Goal: Information Seeking & Learning: Check status

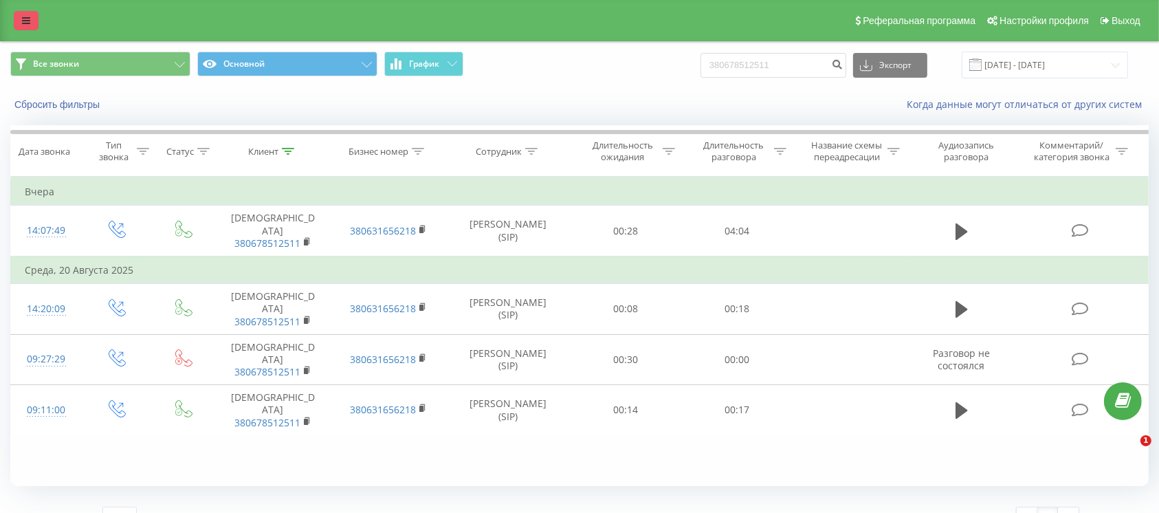
click at [33, 30] on link at bounding box center [26, 20] width 25 height 19
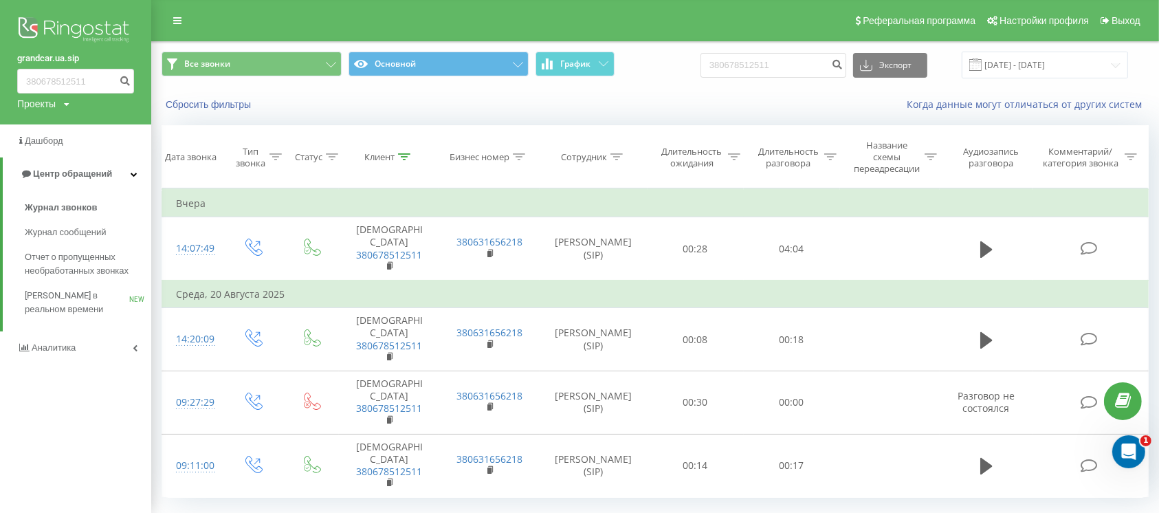
click at [71, 23] on img at bounding box center [75, 31] width 117 height 34
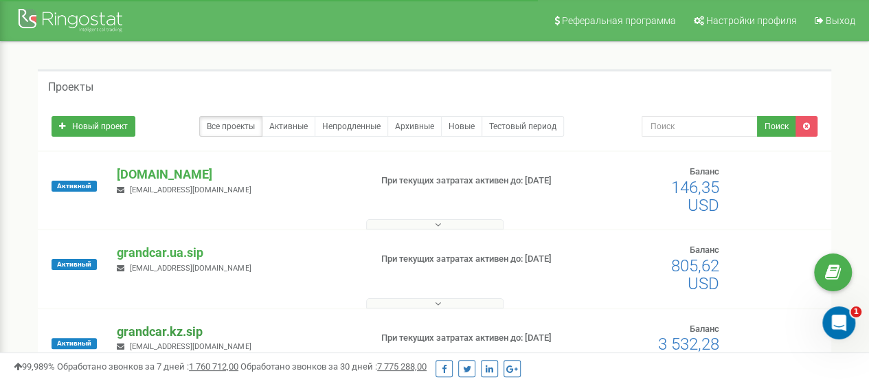
click at [153, 335] on p "grandcar.kz.sip" at bounding box center [238, 332] width 242 height 18
click at [695, 124] on input "text" at bounding box center [700, 126] width 116 height 21
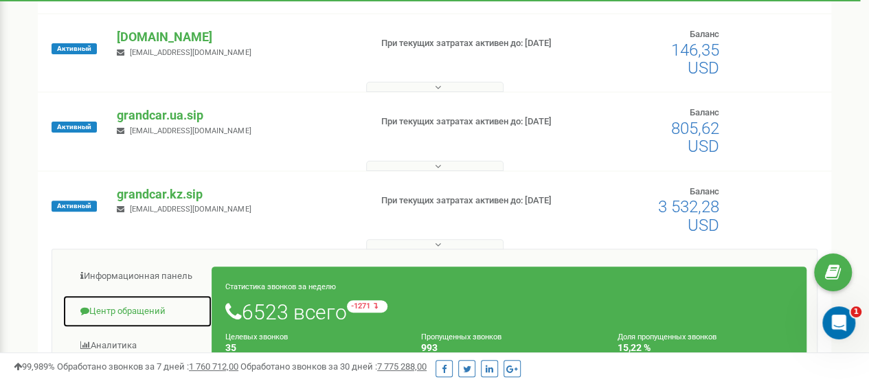
click at [136, 307] on link "Центр обращений" at bounding box center [138, 312] width 150 height 34
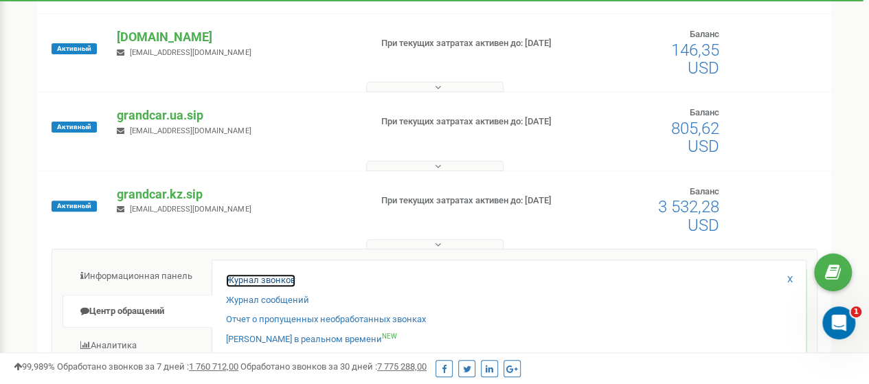
click at [237, 281] on link "Журнал звонков" at bounding box center [260, 280] width 69 height 13
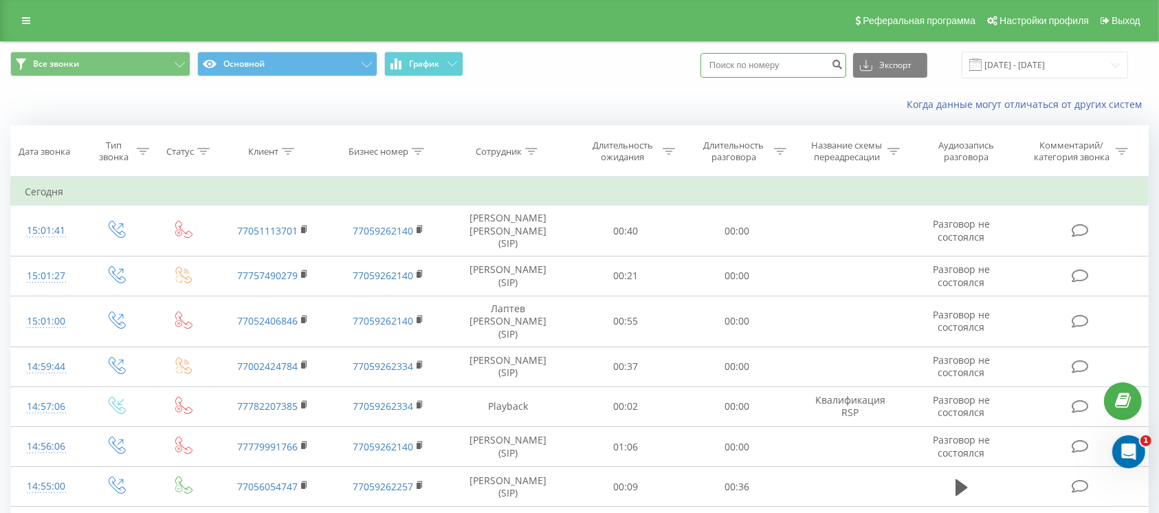
click at [754, 71] on input at bounding box center [773, 65] width 146 height 25
paste input "77712789773"
type input "77712789773"
click at [842, 65] on icon "submit" at bounding box center [837, 62] width 12 height 8
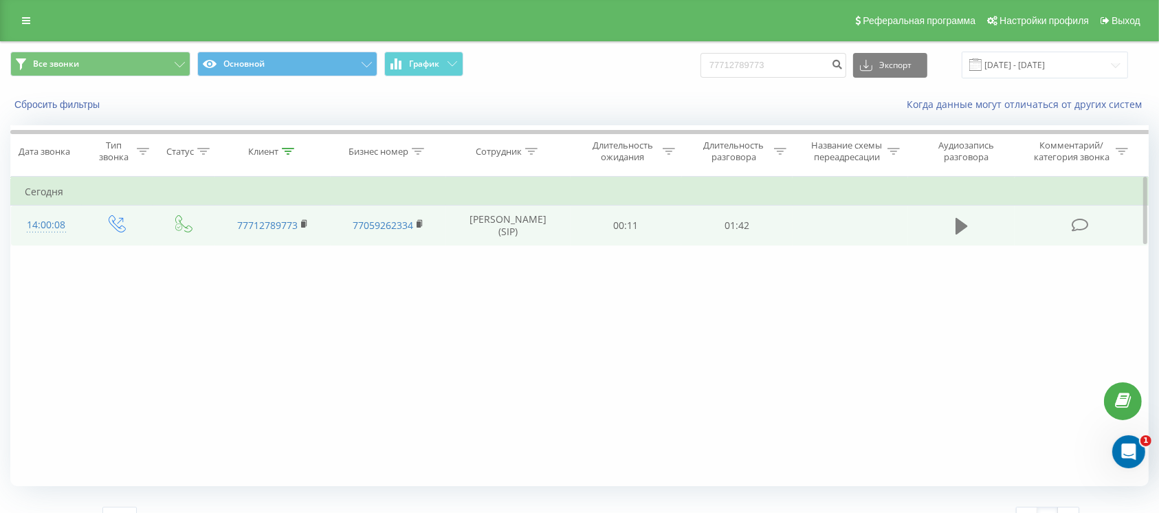
click at [957, 229] on icon at bounding box center [961, 226] width 12 height 16
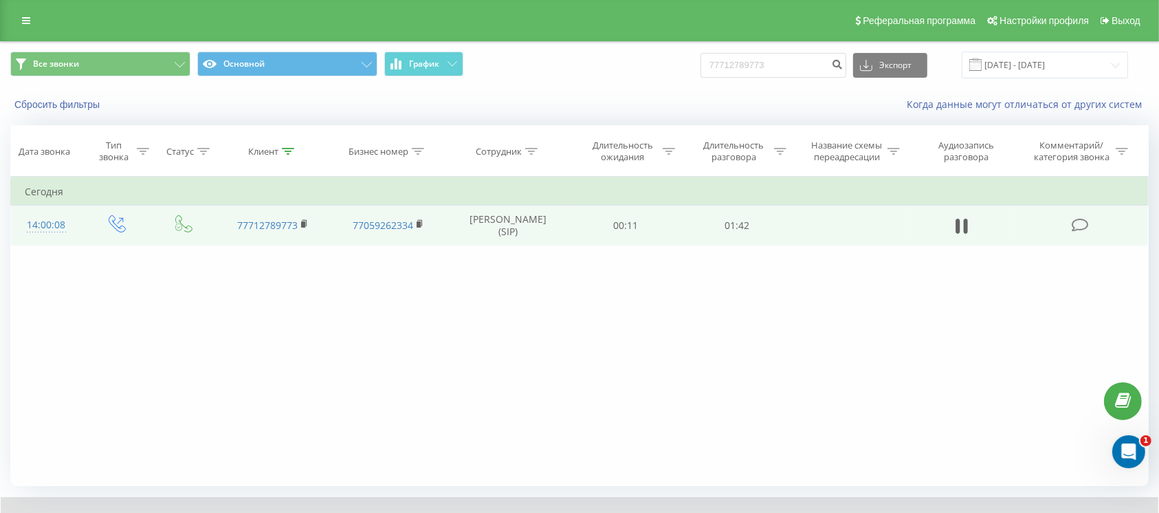
scroll to position [77, 0]
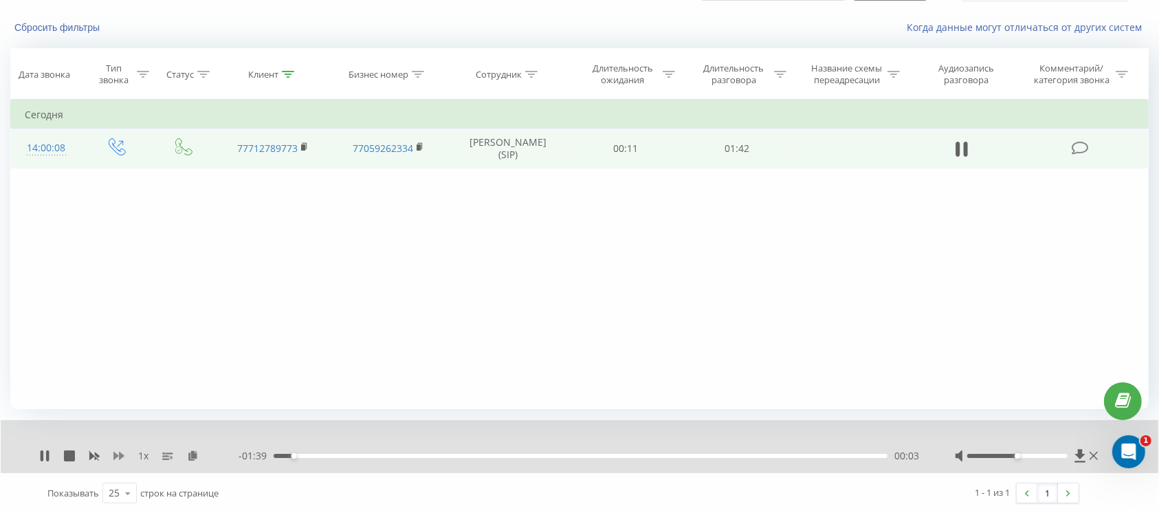
click at [118, 458] on icon at bounding box center [118, 455] width 11 height 11
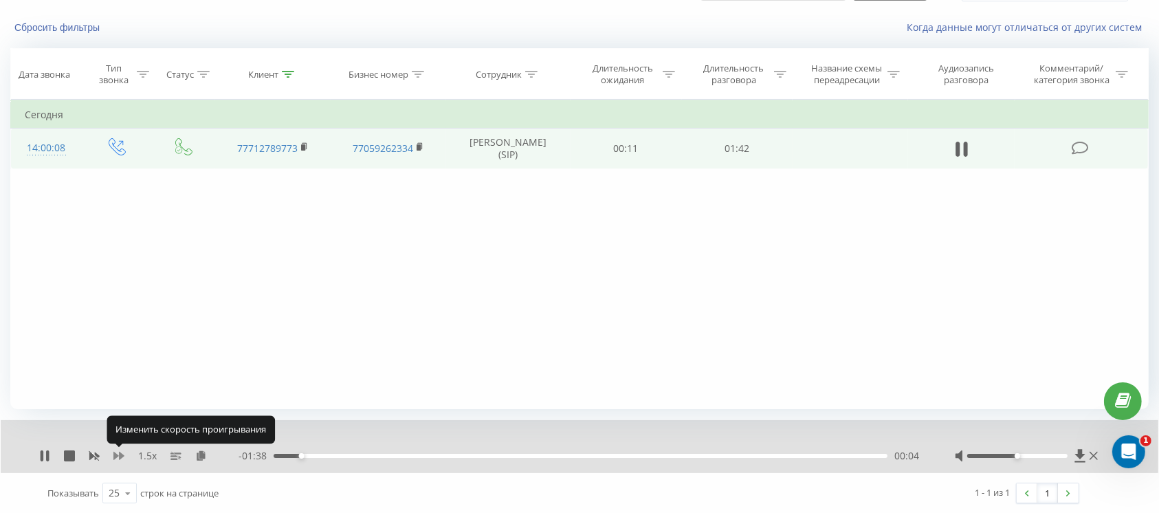
click at [118, 458] on icon at bounding box center [118, 455] width 11 height 11
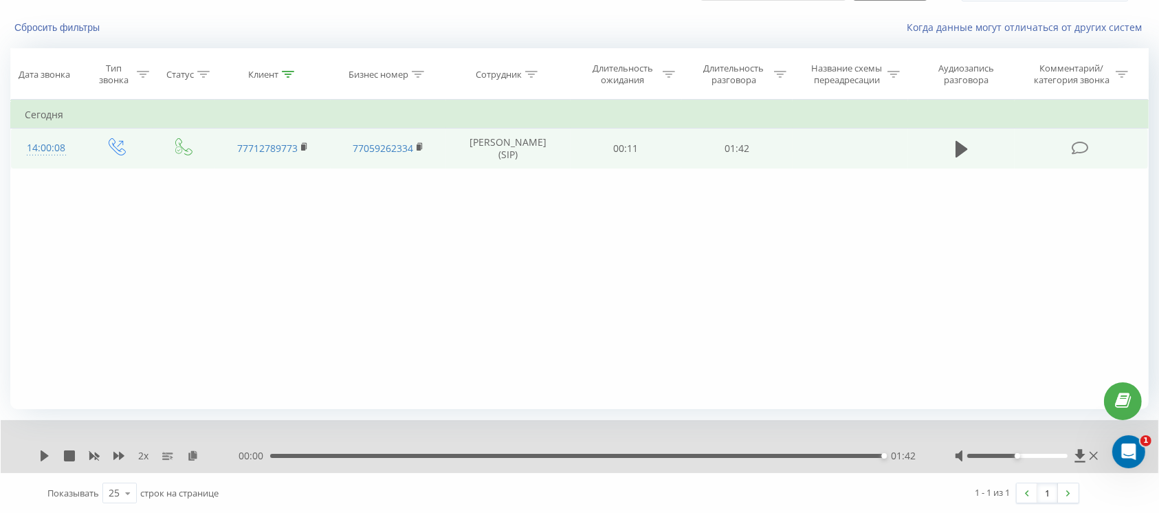
scroll to position [0, 0]
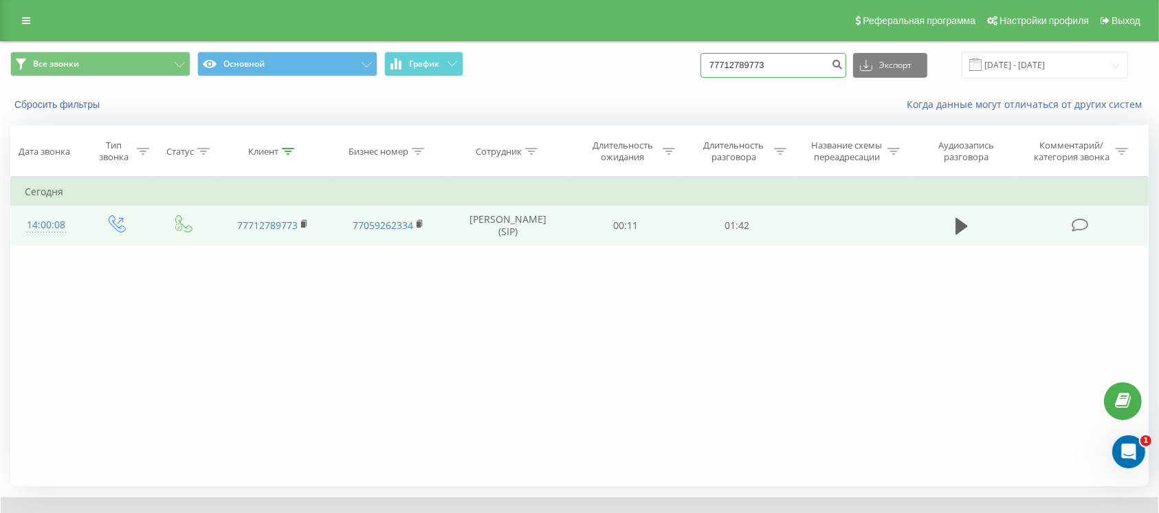
drag, startPoint x: 786, startPoint y: 65, endPoint x: 621, endPoint y: 68, distance: 164.9
click at [621, 68] on div "Все звонки Основной График 77712789773 Экспорт .csv .xls .xlsx 22.05.2025 - 22.…" at bounding box center [579, 65] width 1138 height 27
paste input "019876607"
type input "77019876607"
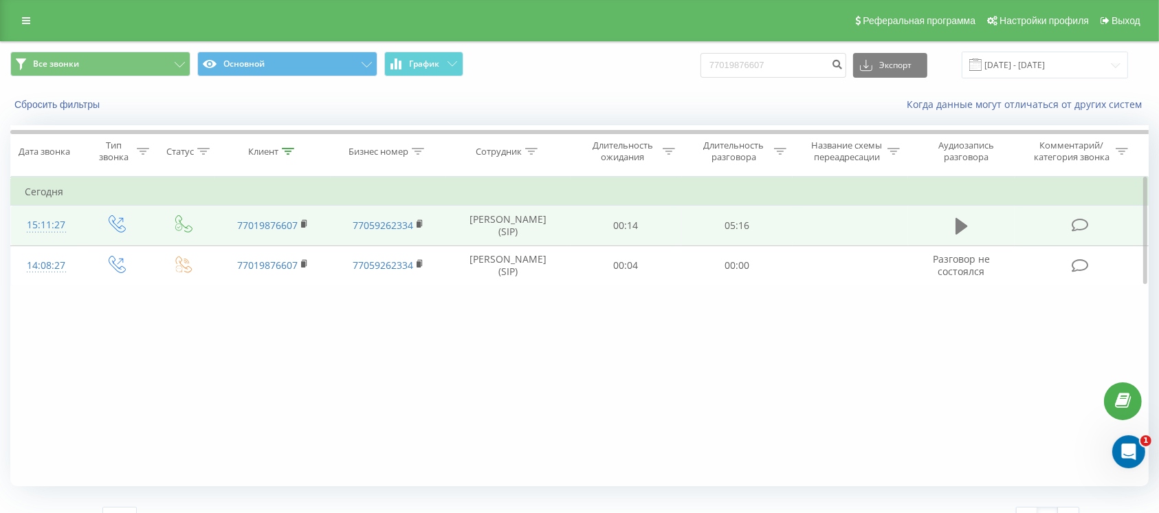
click at [963, 233] on icon at bounding box center [961, 225] width 12 height 19
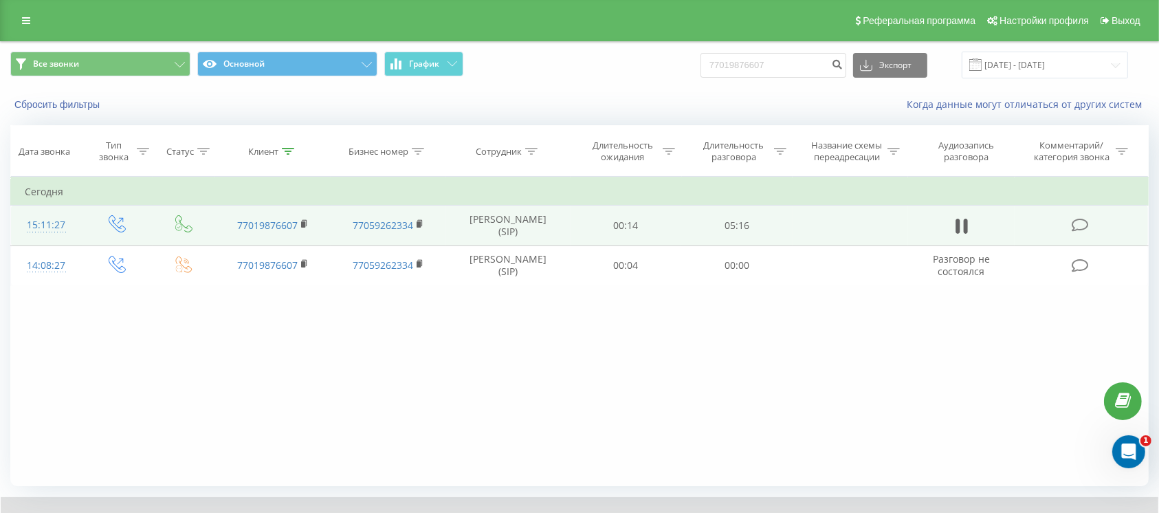
scroll to position [77, 0]
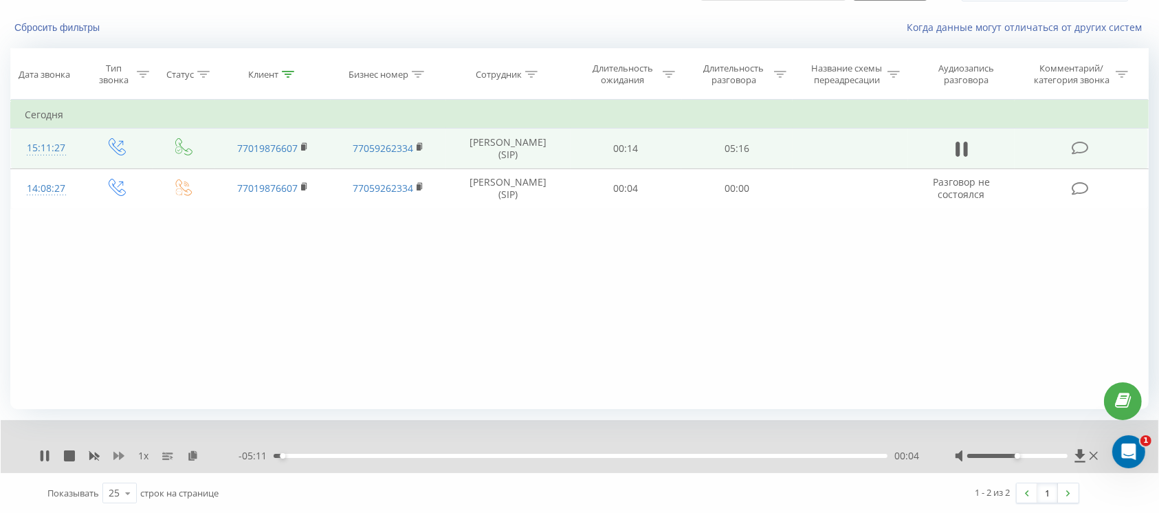
click at [119, 454] on icon at bounding box center [118, 455] width 11 height 8
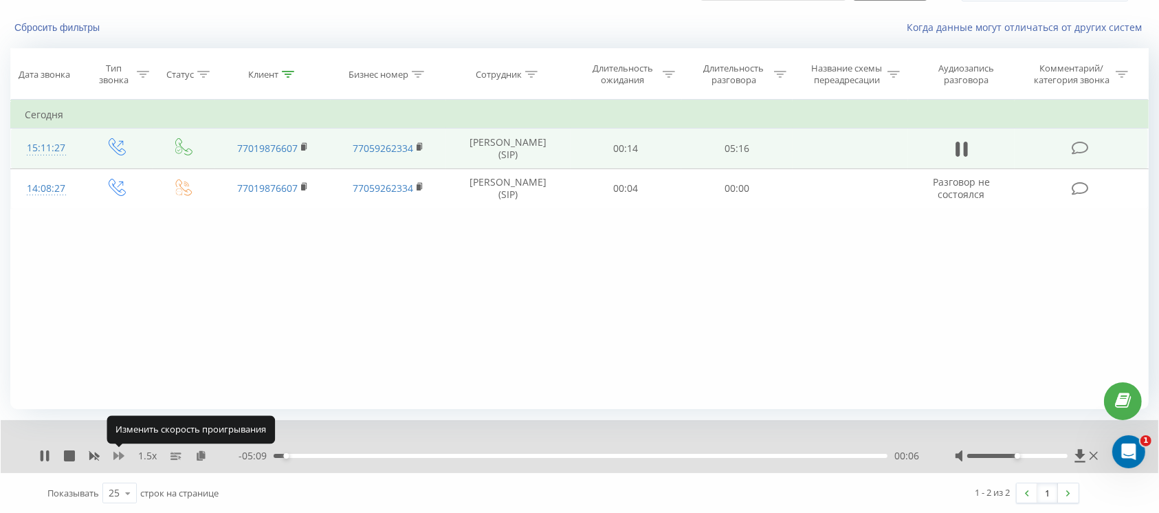
click at [119, 454] on icon at bounding box center [118, 455] width 11 height 8
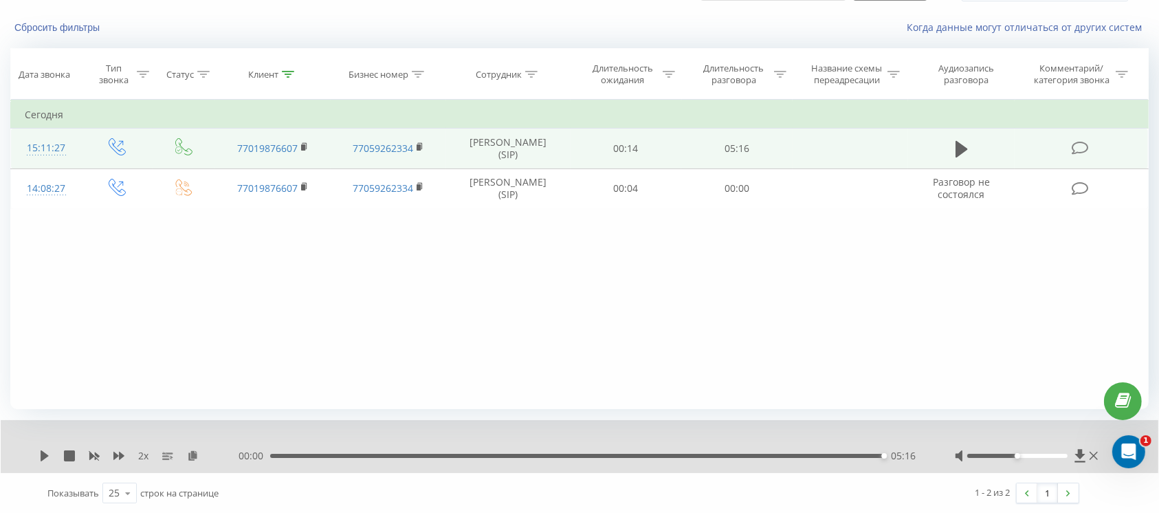
scroll to position [0, 0]
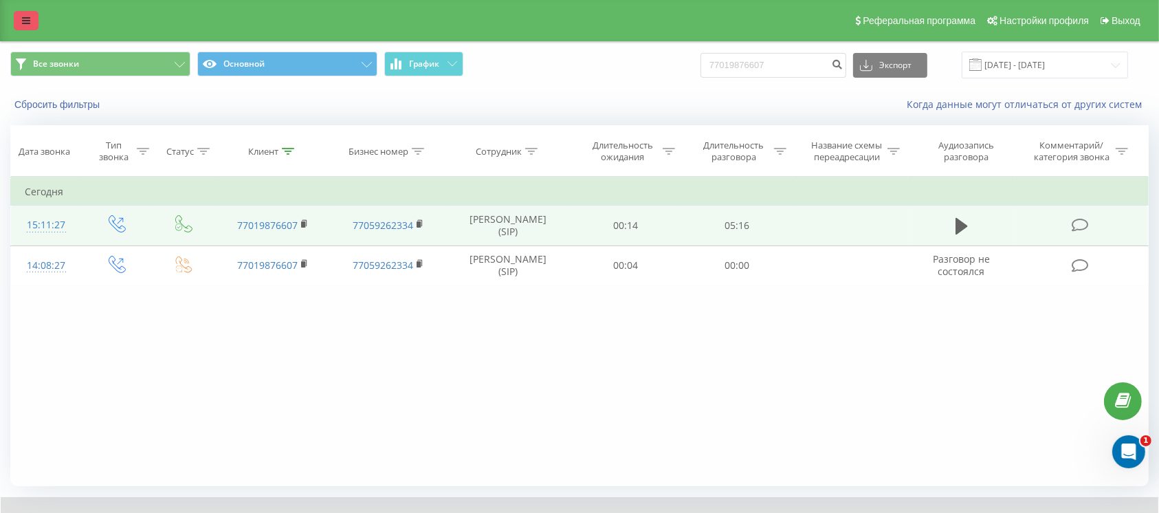
click at [29, 21] on icon at bounding box center [26, 21] width 8 height 10
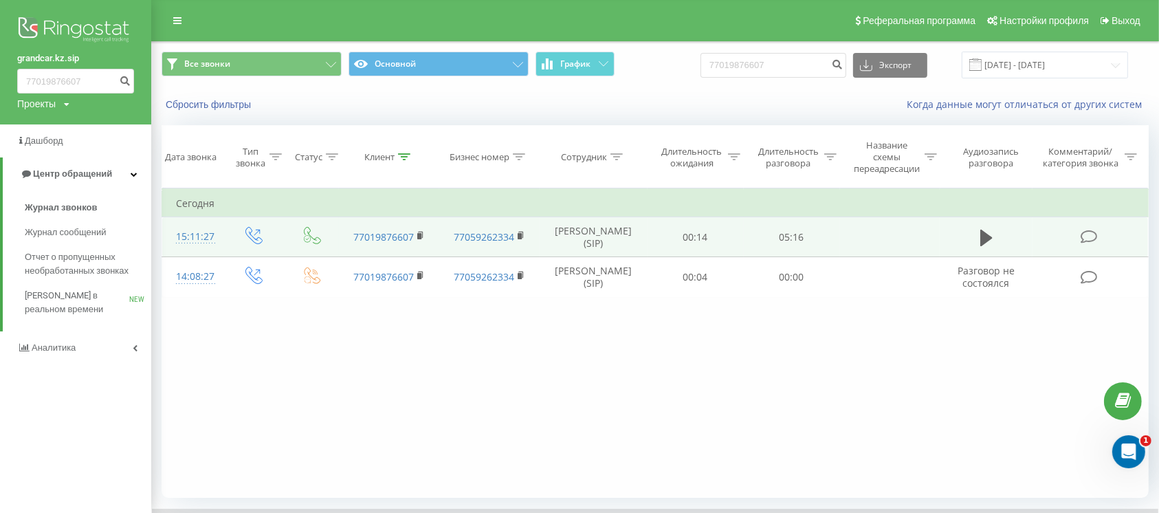
click at [78, 28] on img at bounding box center [75, 31] width 117 height 34
